Goal: Transaction & Acquisition: Purchase product/service

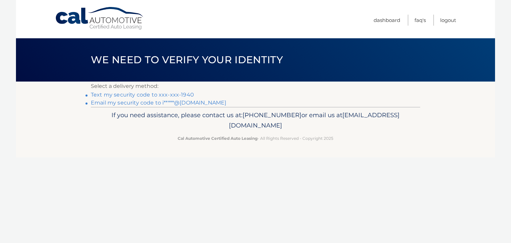
click at [208, 104] on link "Email my security code to i*****@yahoo.com" at bounding box center [158, 102] width 135 height 6
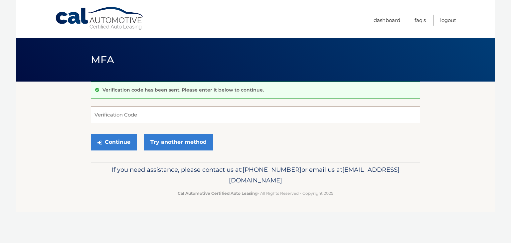
click at [173, 113] on input "Verification Code" at bounding box center [255, 114] width 329 height 17
type input "873448"
click at [117, 144] on button "Continue" at bounding box center [114, 142] width 46 height 17
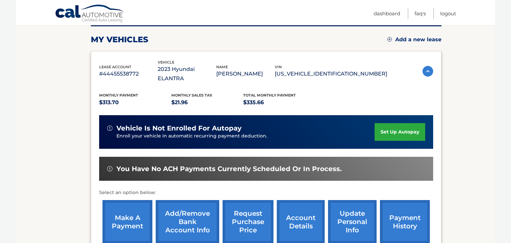
scroll to position [108, 0]
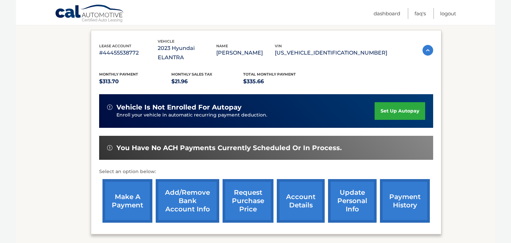
click at [130, 192] on link "make a payment" at bounding box center [127, 201] width 50 height 44
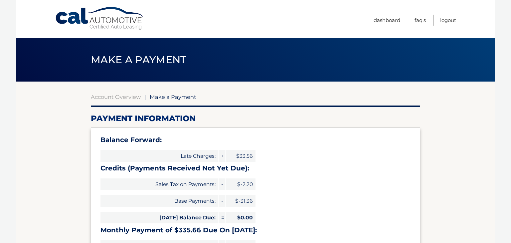
select select "MDk2YTEwZTctNTM3ZC00OGZkLWFhMTAtOTQ1ZTI0MmFiMDdh"
click at [129, 191] on div "Sales Tax on Payments: - $-2.20" at bounding box center [177, 184] width 155 height 17
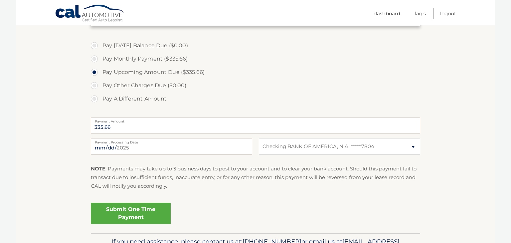
scroll to position [271, 0]
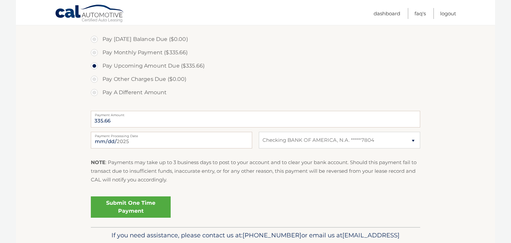
click at [143, 205] on link "Submit One Time Payment" at bounding box center [131, 206] width 80 height 21
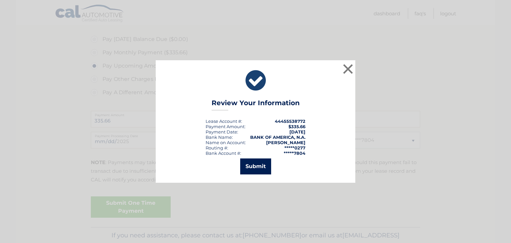
click at [249, 167] on button "Submit" at bounding box center [255, 166] width 31 height 16
